Goal: Transaction & Acquisition: Obtain resource

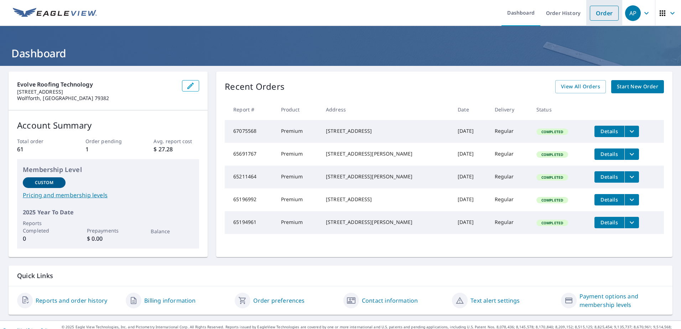
click at [601, 14] on link "Order" at bounding box center [603, 13] width 29 height 15
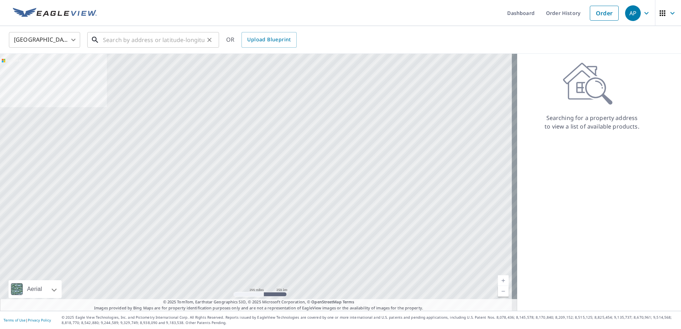
click at [182, 40] on input "text" at bounding box center [153, 40] width 101 height 20
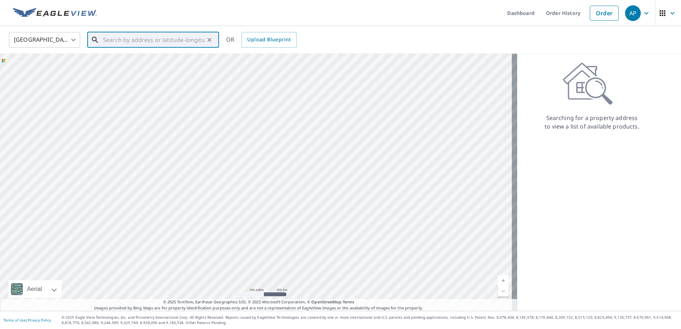
click at [200, 35] on input "text" at bounding box center [153, 40] width 101 height 20
paste input "[STREET_ADDRESS]"
click at [172, 67] on p "[GEOGRAPHIC_DATA], [GEOGRAPHIC_DATA] 88260" at bounding box center [157, 72] width 112 height 14
type input "[STREET_ADDRESS]"
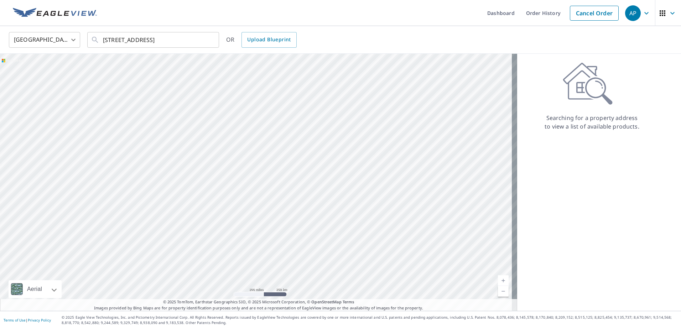
scroll to position [0, 0]
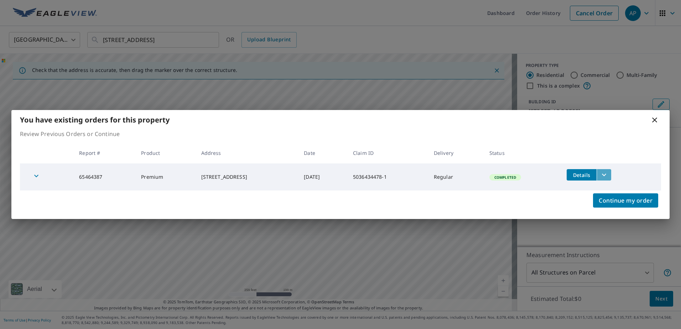
click at [604, 175] on button "filesDropdownBtn-65464387" at bounding box center [603, 174] width 15 height 11
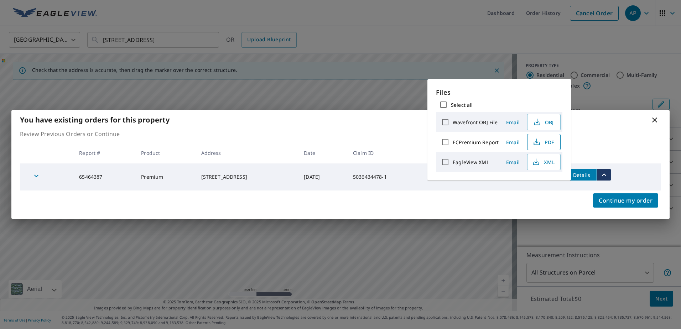
click at [546, 140] on span "PDF" at bounding box center [542, 142] width 23 height 9
